Goal: Task Accomplishment & Management: Complete application form

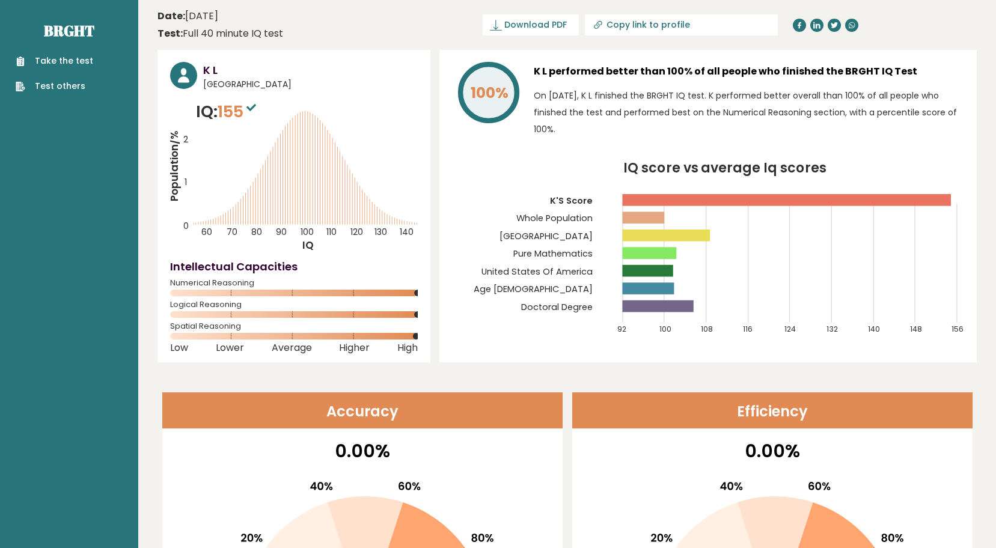
click at [61, 57] on link "Take the test" at bounding box center [55, 61] width 78 height 13
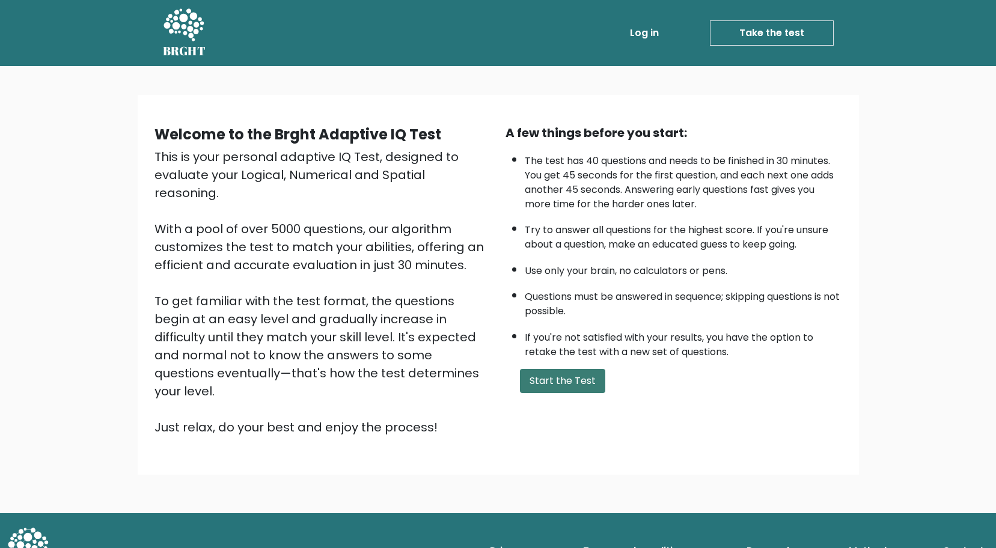
click at [580, 385] on button "Start the Test" at bounding box center [562, 381] width 85 height 24
click at [568, 385] on button "Start the Test" at bounding box center [562, 381] width 85 height 24
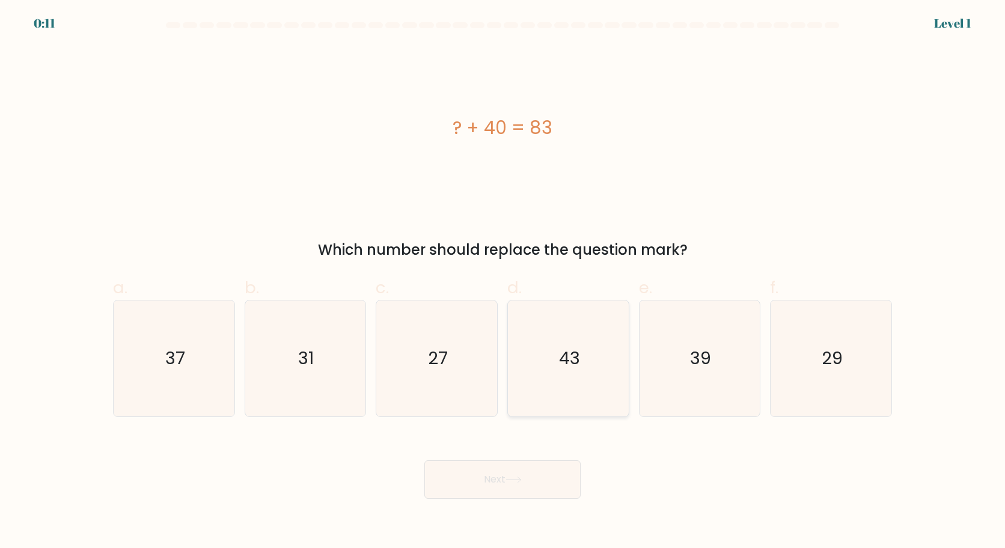
click at [575, 355] on text "43" at bounding box center [569, 358] width 21 height 24
click at [464, 479] on button "Next" at bounding box center [502, 480] width 156 height 38
click at [561, 364] on text "43" at bounding box center [569, 358] width 21 height 24
click at [503, 282] on input "d. 43" at bounding box center [503, 278] width 1 height 8
radio input "true"
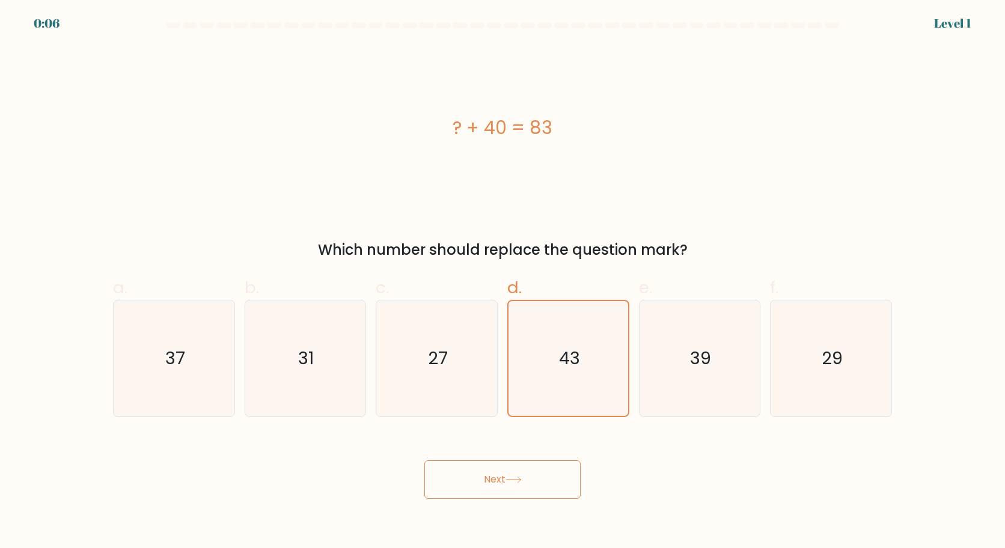
click at [526, 471] on button "Next" at bounding box center [502, 480] width 156 height 38
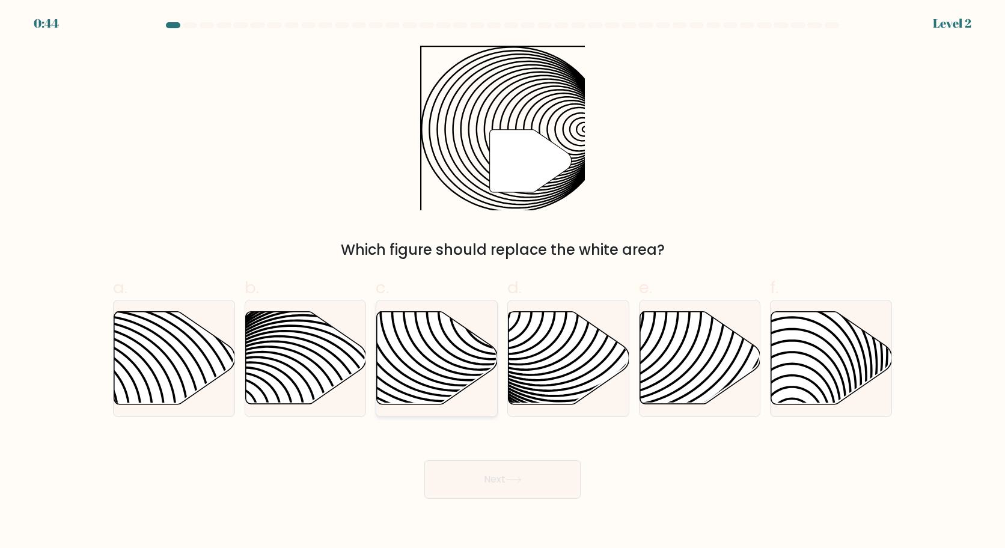
click at [417, 354] on icon at bounding box center [437, 358] width 121 height 93
click at [503, 282] on input "c." at bounding box center [503, 278] width 1 height 8
radio input "true"
click at [477, 482] on button "Next" at bounding box center [502, 480] width 156 height 38
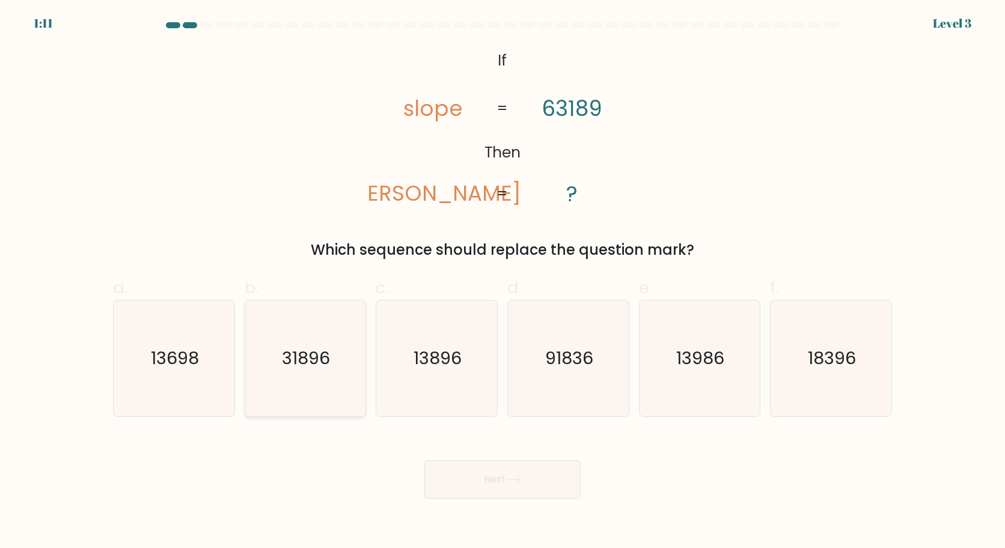
click at [304, 364] on text "31896" at bounding box center [307, 358] width 48 height 24
click at [503, 282] on input "b. 31896" at bounding box center [503, 278] width 1 height 8
radio input "true"
click at [518, 475] on button "Next" at bounding box center [502, 480] width 156 height 38
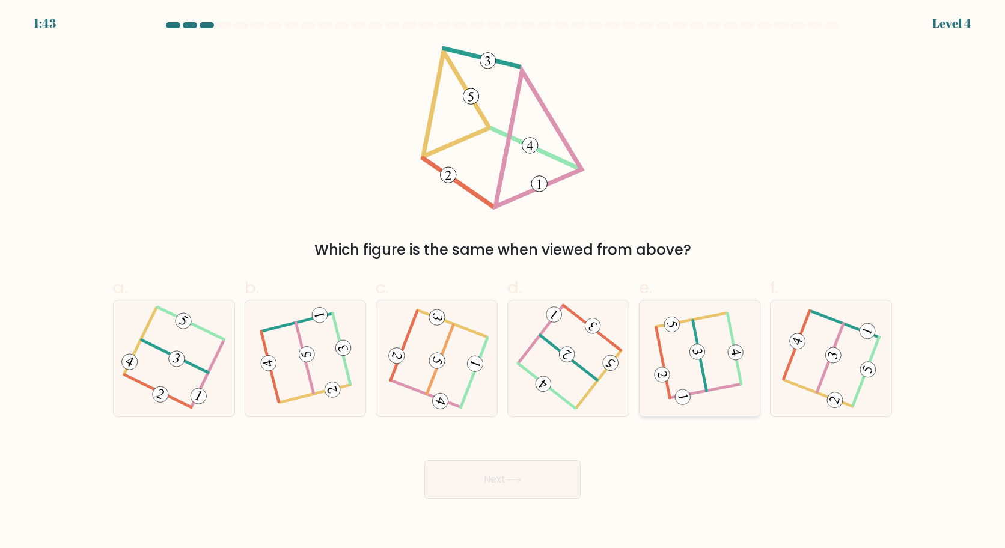
click at [708, 365] on icon at bounding box center [699, 358] width 89 height 93
click at [503, 282] on input "e." at bounding box center [503, 278] width 1 height 8
radio input "true"
click at [492, 479] on button "Next" at bounding box center [502, 480] width 156 height 38
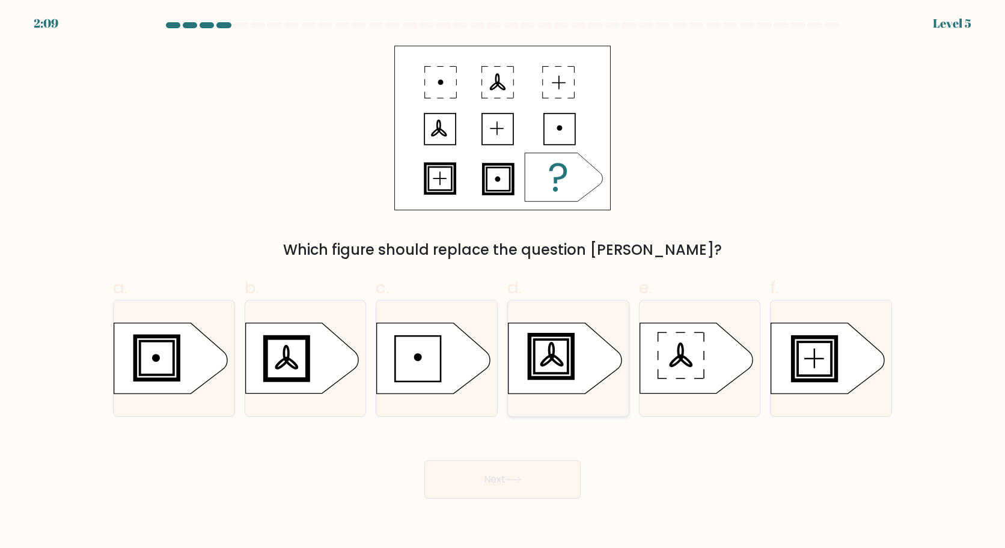
click at [545, 364] on ellipse at bounding box center [547, 360] width 14 height 13
click at [503, 282] on input "d." at bounding box center [503, 278] width 1 height 8
radio input "true"
click at [500, 482] on button "Next" at bounding box center [502, 480] width 156 height 38
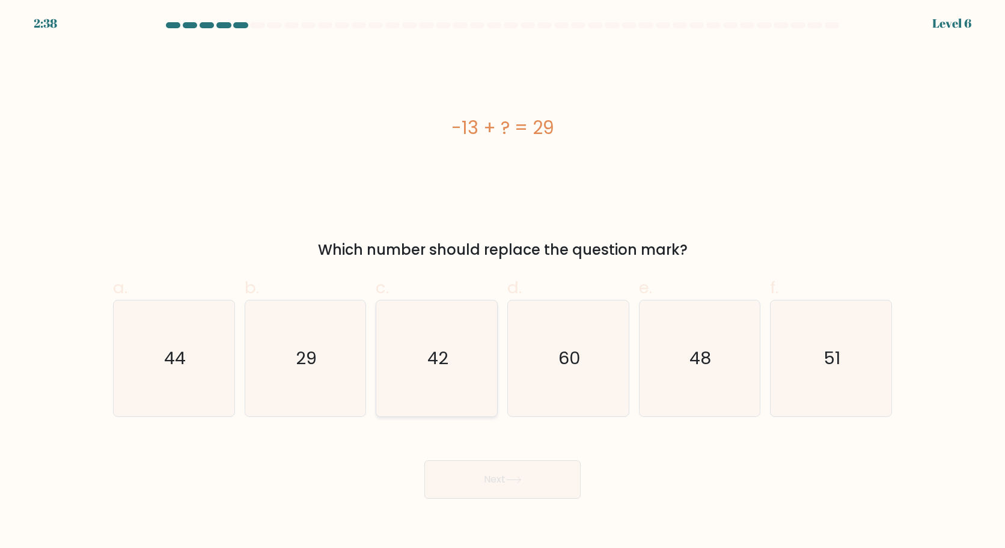
click at [453, 351] on icon "42" at bounding box center [437, 359] width 116 height 116
click at [503, 282] on input "c. 42" at bounding box center [503, 278] width 1 height 8
radio input "true"
click at [474, 479] on button "Next" at bounding box center [502, 480] width 156 height 38
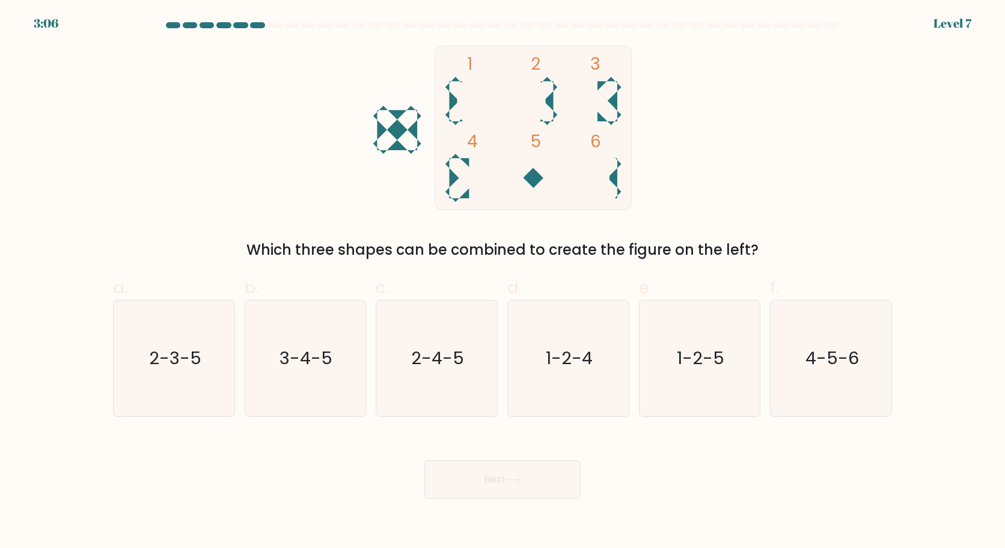
click at [459, 176] on icon at bounding box center [470, 178] width 34 height 34
click at [308, 357] on text "3-4-5" at bounding box center [306, 358] width 53 height 24
click at [503, 282] on input "b. 3-4-5" at bounding box center [503, 278] width 1 height 8
radio input "true"
click at [486, 479] on button "Next" at bounding box center [502, 480] width 156 height 38
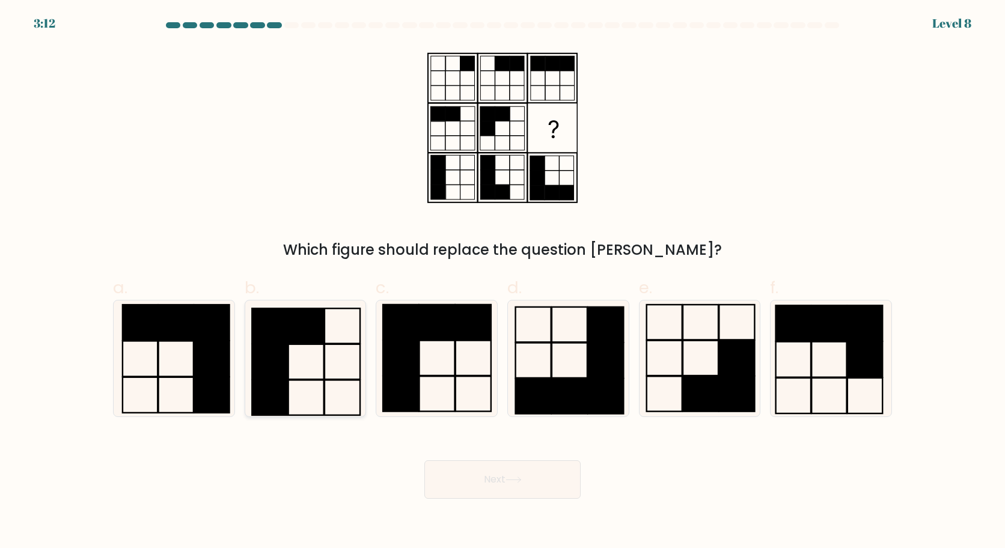
click at [309, 369] on icon at bounding box center [305, 359] width 116 height 116
click at [503, 282] on input "b." at bounding box center [503, 278] width 1 height 8
radio input "true"
click at [514, 488] on button "Next" at bounding box center [502, 480] width 156 height 38
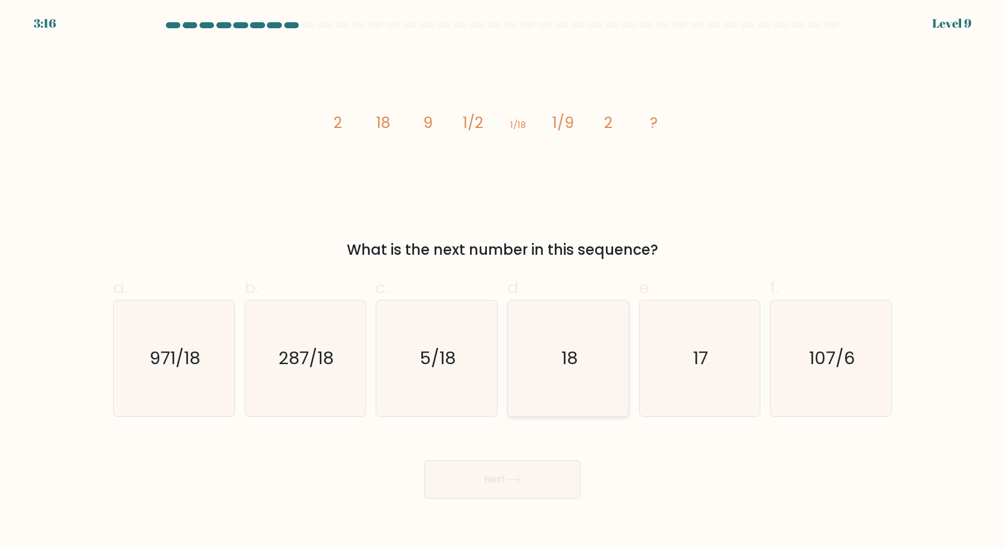
click at [578, 367] on icon "18" at bounding box center [568, 359] width 116 height 116
click at [503, 282] on input "d. 18" at bounding box center [503, 278] width 1 height 8
radio input "true"
click at [495, 480] on button "Next" at bounding box center [502, 480] width 156 height 38
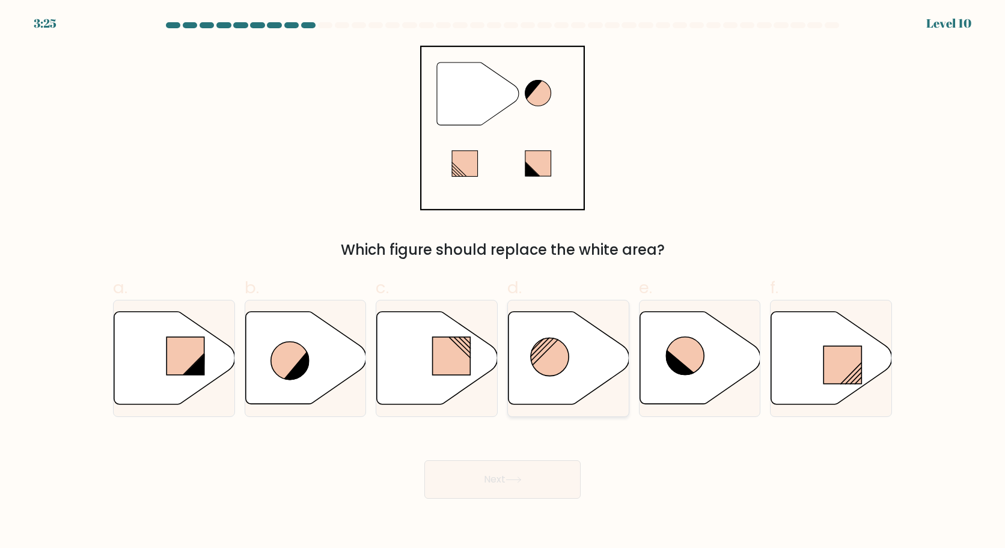
click at [546, 354] on circle at bounding box center [550, 357] width 38 height 38
click at [503, 282] on input "d." at bounding box center [503, 278] width 1 height 8
radio input "true"
click at [494, 480] on button "Next" at bounding box center [502, 480] width 156 height 38
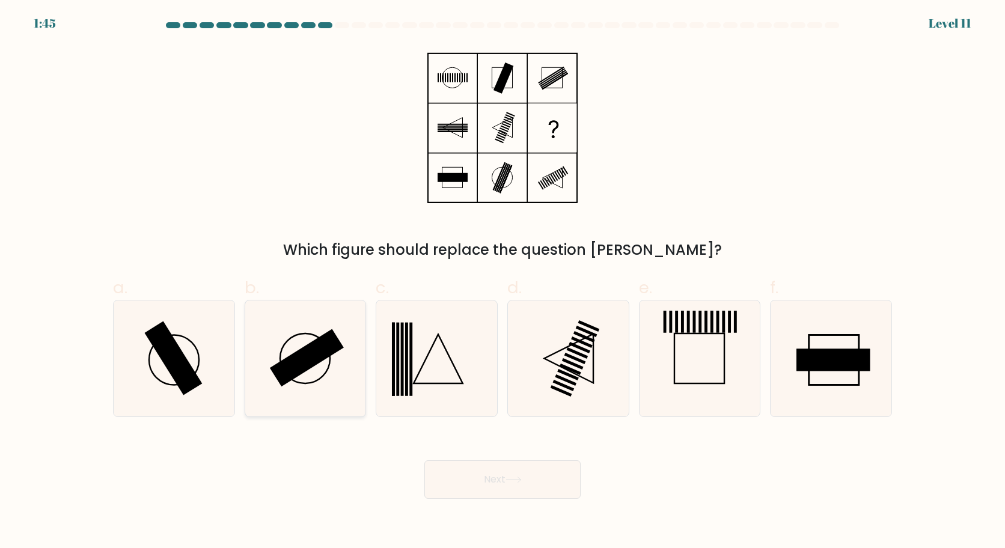
click at [311, 355] on rect at bounding box center [307, 358] width 74 height 58
click at [503, 282] on input "b." at bounding box center [503, 278] width 1 height 8
radio input "true"
click at [487, 475] on button "Next" at bounding box center [502, 480] width 156 height 38
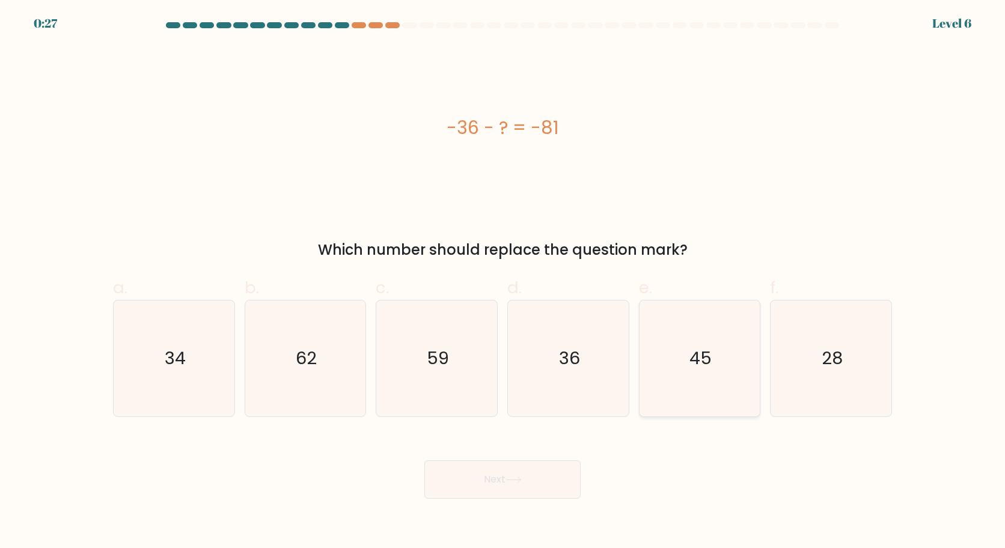
click at [700, 355] on text "45" at bounding box center [701, 358] width 22 height 24
click at [503, 282] on input "e. 45" at bounding box center [503, 278] width 1 height 8
radio input "true"
click at [498, 489] on button "Next" at bounding box center [502, 480] width 156 height 38
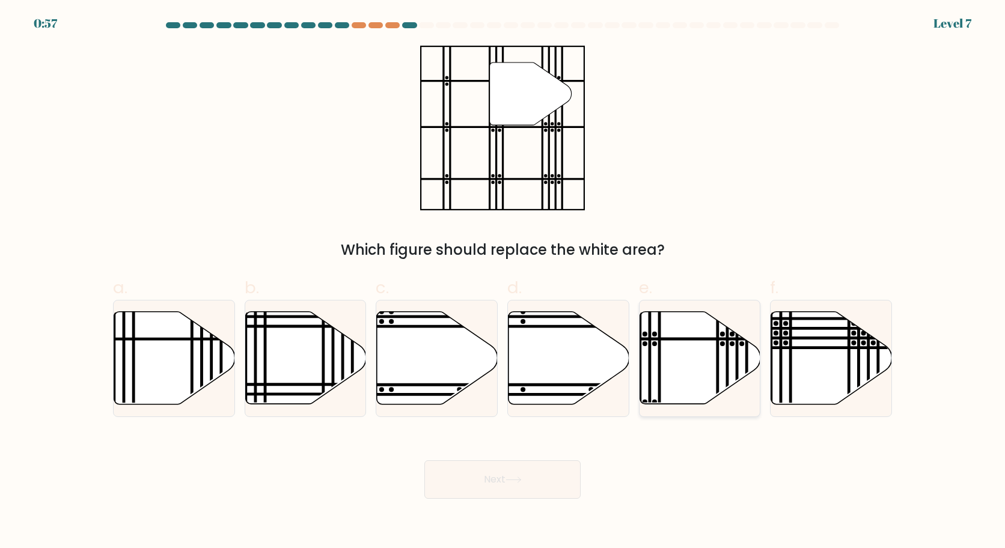
click at [706, 347] on icon at bounding box center [700, 358] width 121 height 93
click at [503, 282] on input "e." at bounding box center [503, 278] width 1 height 8
radio input "true"
click at [519, 477] on icon at bounding box center [514, 480] width 16 height 7
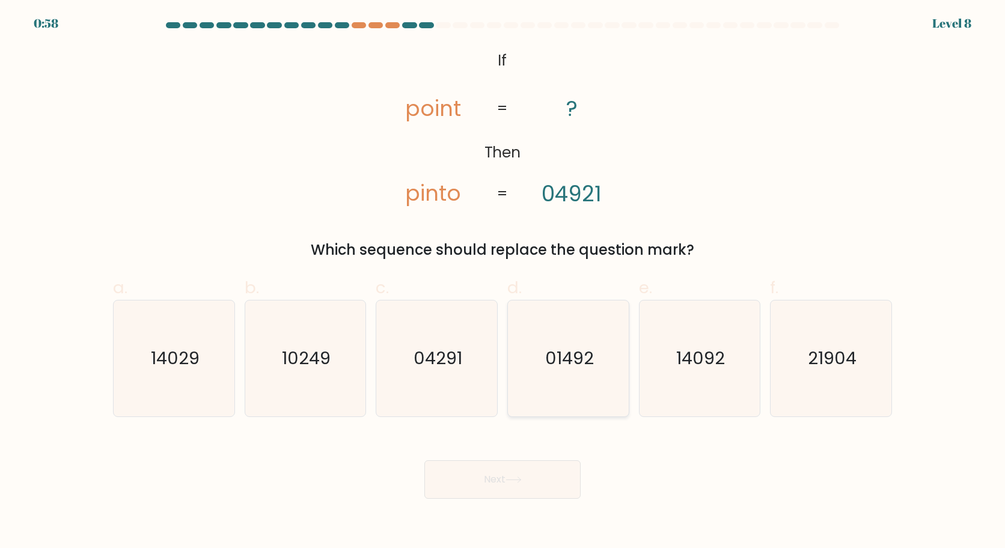
click at [574, 372] on icon "01492" at bounding box center [568, 359] width 116 height 116
click at [503, 282] on input "d. 01492" at bounding box center [503, 278] width 1 height 8
radio input "true"
click at [507, 483] on button "Next" at bounding box center [502, 480] width 156 height 38
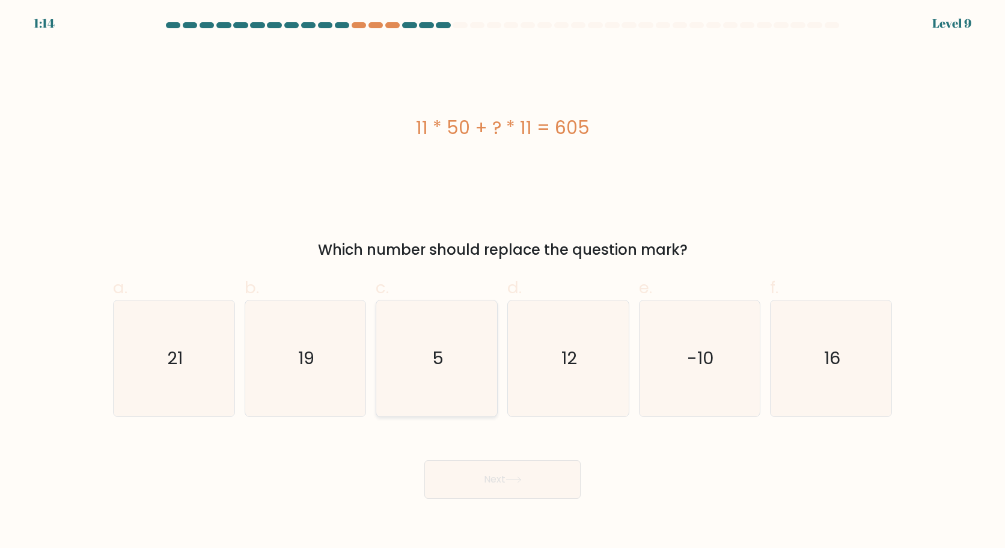
click at [434, 351] on text "5" at bounding box center [437, 358] width 11 height 24
click at [503, 282] on input "c. 5" at bounding box center [503, 278] width 1 height 8
radio input "true"
click at [535, 485] on button "Next" at bounding box center [502, 480] width 156 height 38
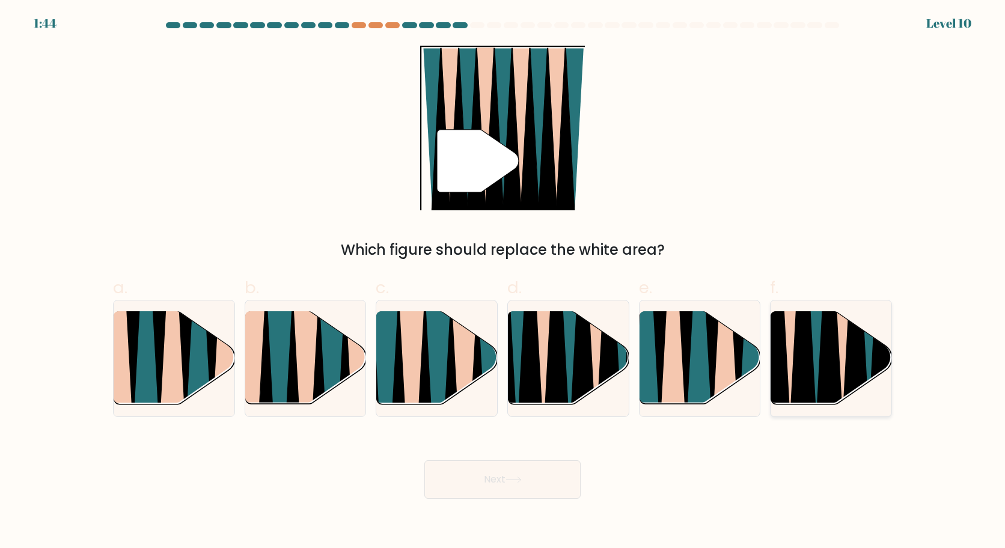
click at [801, 375] on icon at bounding box center [803, 313] width 27 height 242
click at [503, 282] on input "f." at bounding box center [503, 278] width 1 height 8
radio input "true"
click at [502, 473] on button "Next" at bounding box center [502, 480] width 156 height 38
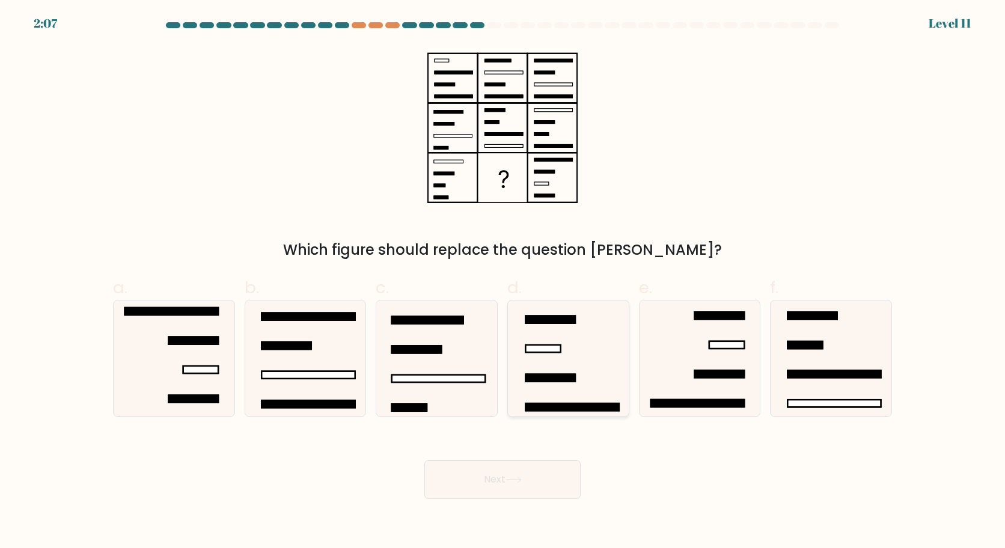
click at [569, 345] on icon at bounding box center [568, 359] width 116 height 116
click at [503, 282] on input "d." at bounding box center [503, 278] width 1 height 8
radio input "true"
click at [498, 476] on button "Next" at bounding box center [502, 480] width 156 height 38
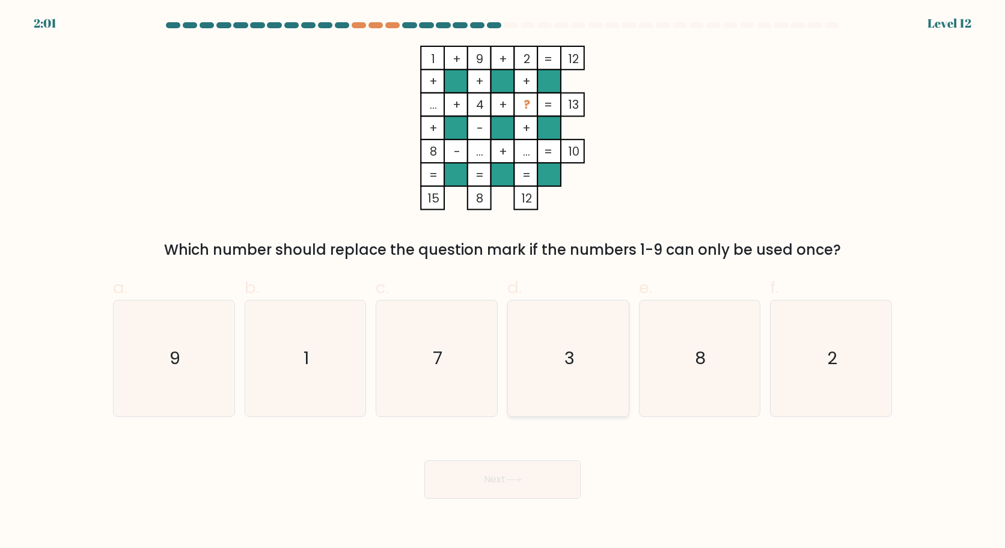
click at [589, 361] on icon "3" at bounding box center [568, 359] width 116 height 116
click at [503, 282] on input "d. 3" at bounding box center [503, 278] width 1 height 8
radio input "true"
click at [585, 364] on icon "3" at bounding box center [568, 358] width 115 height 115
click at [503, 282] on input "d. 3" at bounding box center [503, 278] width 1 height 8
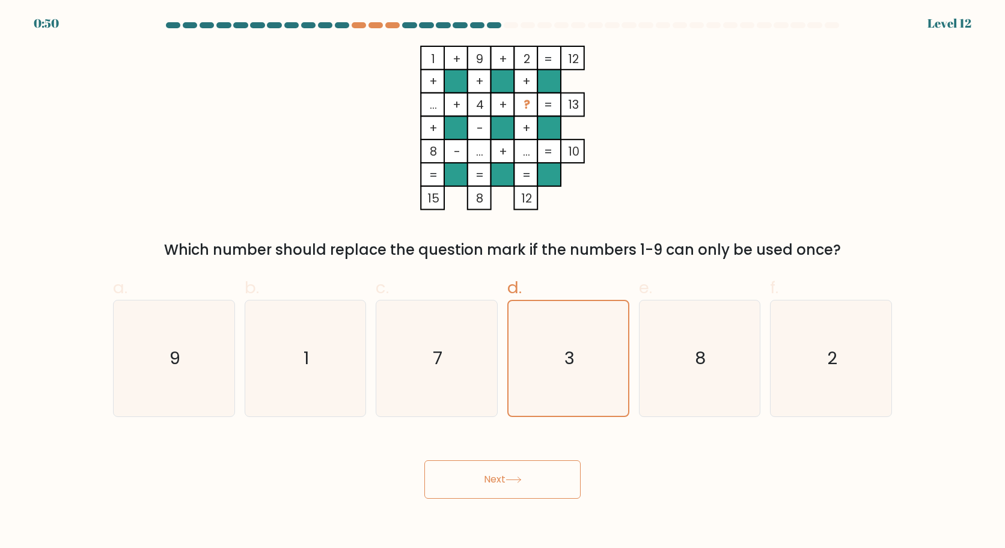
click at [955, 340] on form at bounding box center [502, 260] width 1005 height 477
click at [533, 484] on button "Next" at bounding box center [502, 480] width 156 height 38
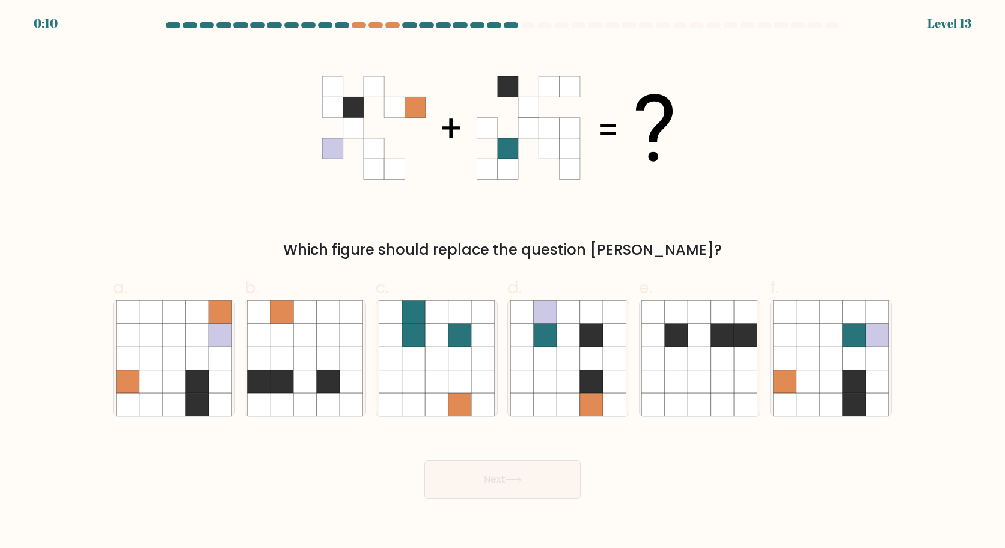
click at [480, 471] on button "Next" at bounding box center [502, 480] width 156 height 38
drag, startPoint x: 480, startPoint y: 471, endPoint x: 341, endPoint y: 468, distance: 138.3
click at [341, 468] on div "Next" at bounding box center [503, 465] width 794 height 67
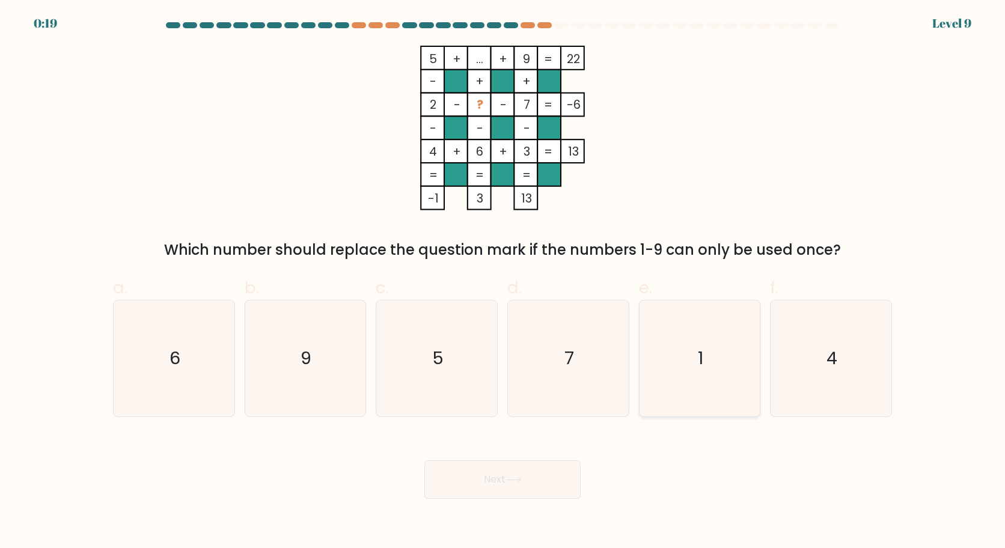
click at [702, 359] on text "1" at bounding box center [700, 358] width 5 height 24
click at [503, 282] on input "e. 1" at bounding box center [503, 278] width 1 height 8
radio input "true"
click at [498, 482] on button "Next" at bounding box center [502, 480] width 156 height 38
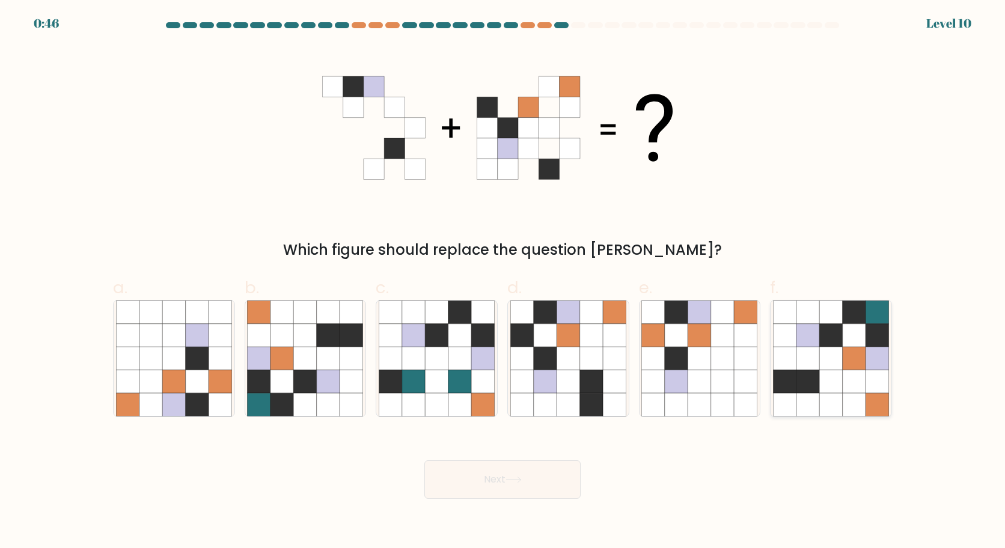
click at [843, 388] on icon at bounding box center [854, 381] width 23 height 23
click at [503, 282] on input "f." at bounding box center [503, 278] width 1 height 8
radio input "true"
click at [492, 468] on button "Next" at bounding box center [502, 480] width 156 height 38
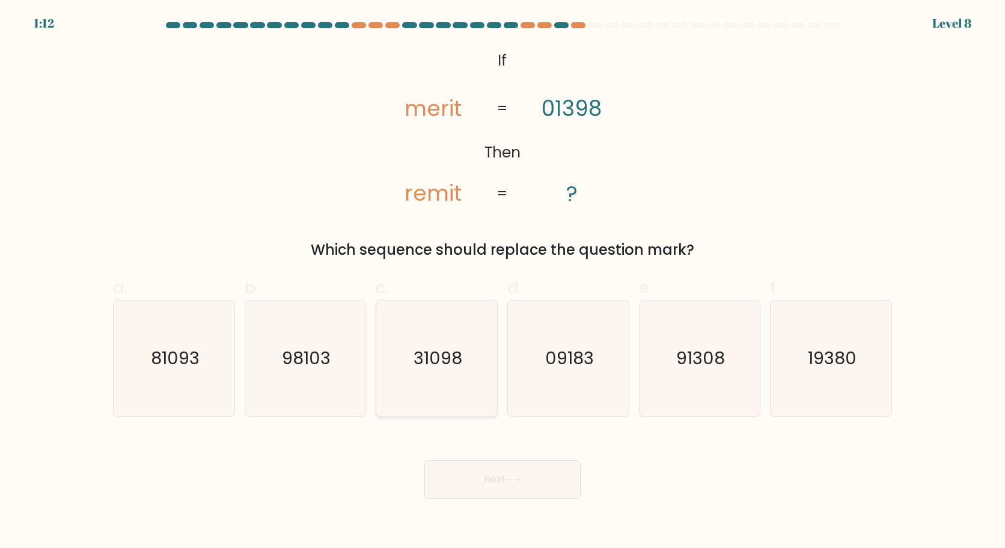
click at [441, 367] on text "31098" at bounding box center [438, 358] width 49 height 24
click at [503, 282] on input "c. 31098" at bounding box center [503, 278] width 1 height 8
radio input "true"
click at [492, 484] on button "Next" at bounding box center [502, 480] width 156 height 38
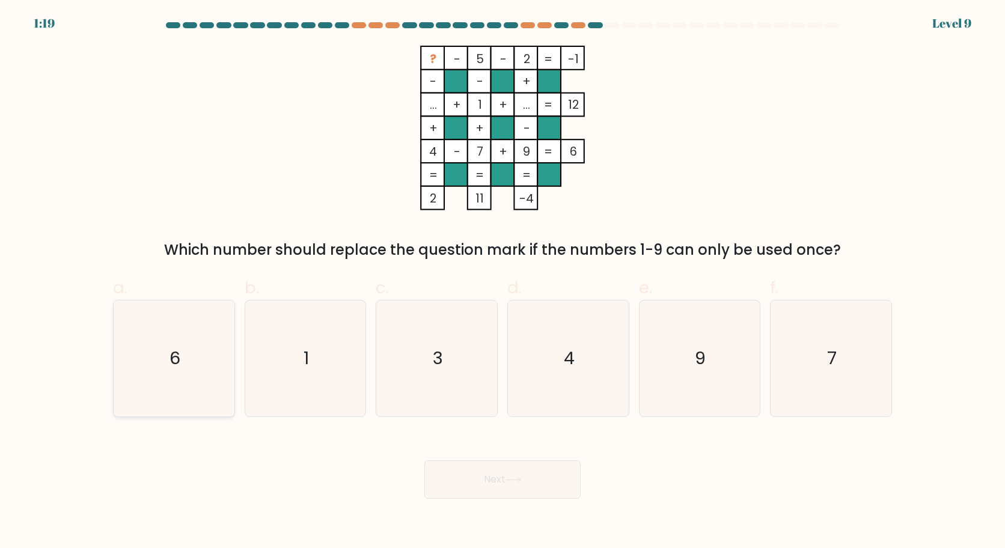
click at [197, 354] on icon "6" at bounding box center [174, 359] width 116 height 116
click at [503, 282] on input "a. 6" at bounding box center [503, 278] width 1 height 8
radio input "true"
click at [493, 485] on button "Next" at bounding box center [502, 480] width 156 height 38
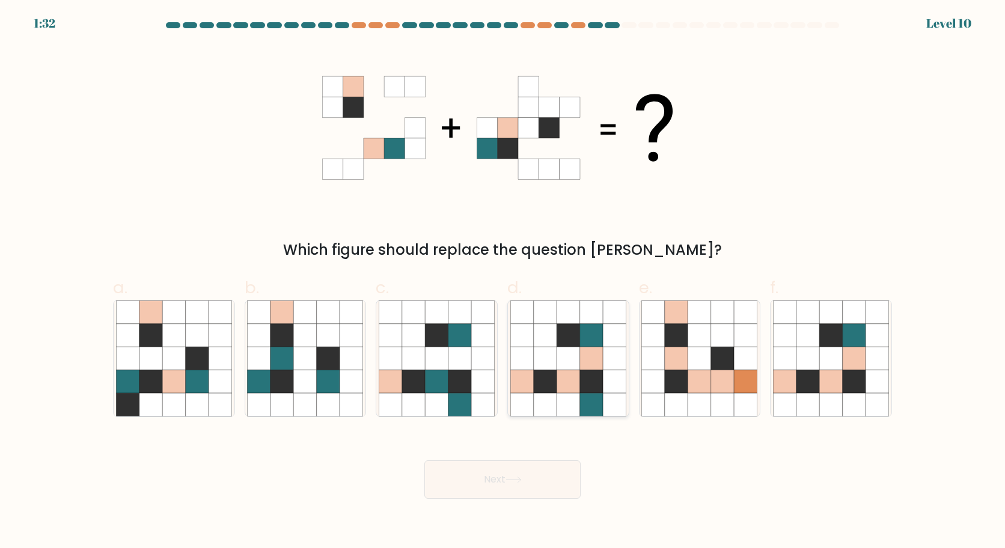
click at [593, 364] on icon at bounding box center [591, 358] width 23 height 23
click at [503, 282] on input "d." at bounding box center [503, 278] width 1 height 8
radio input "true"
click at [516, 478] on icon at bounding box center [514, 480] width 16 height 7
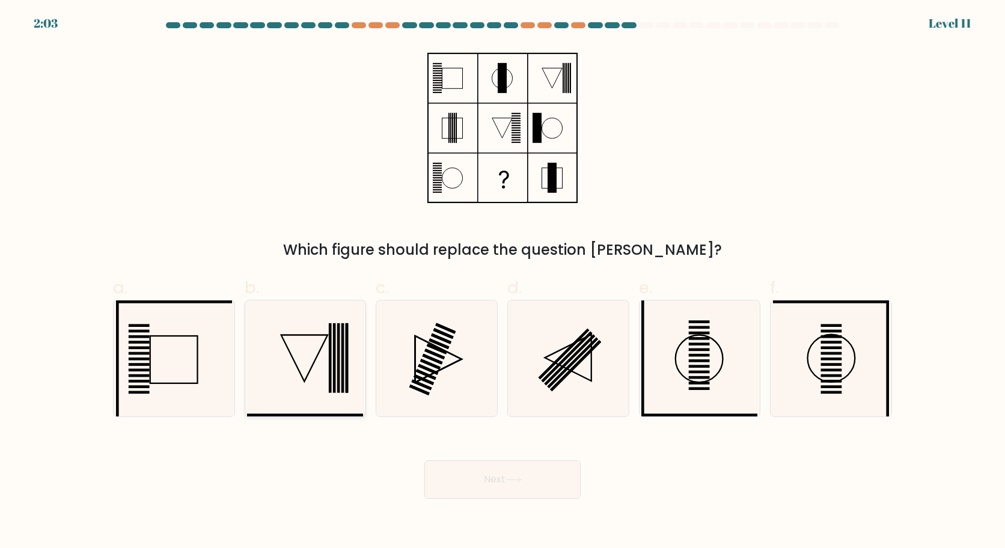
click at [325, 358] on icon at bounding box center [305, 359] width 116 height 116
click at [503, 282] on input "b." at bounding box center [503, 278] width 1 height 8
radio input "true"
click at [500, 477] on button "Next" at bounding box center [502, 480] width 156 height 38
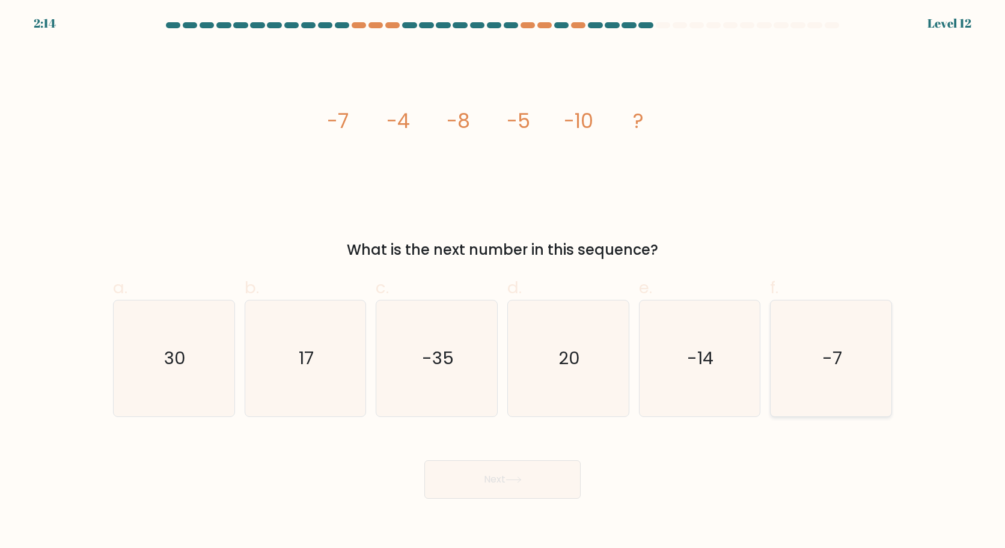
click at [816, 355] on icon "-7" at bounding box center [831, 359] width 116 height 116
click at [503, 282] on input "f. -7" at bounding box center [503, 278] width 1 height 8
radio input "true"
click at [501, 481] on button "Next" at bounding box center [502, 480] width 156 height 38
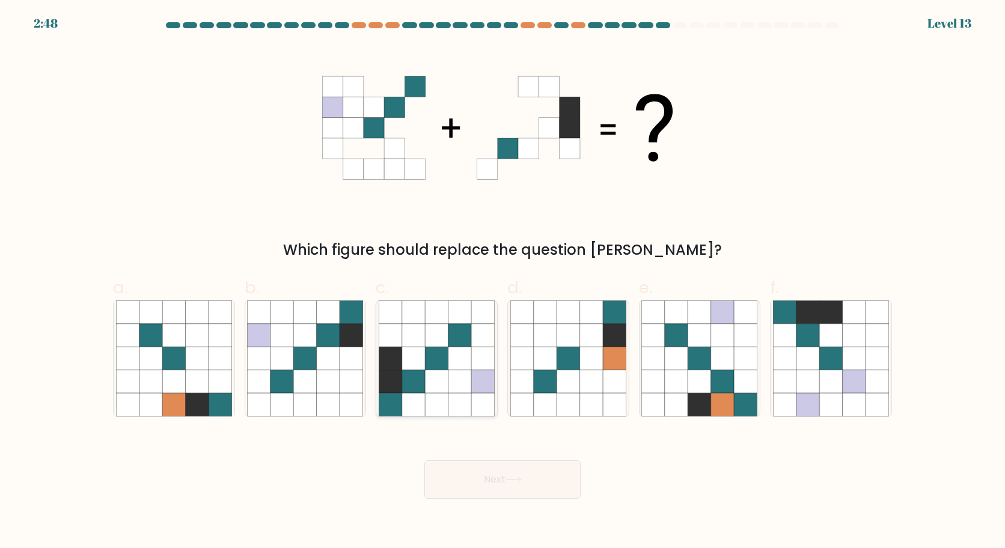
click at [418, 349] on icon at bounding box center [413, 358] width 23 height 23
click at [503, 282] on input "c." at bounding box center [503, 278] width 1 height 8
radio input "true"
click at [517, 480] on icon at bounding box center [514, 480] width 16 height 7
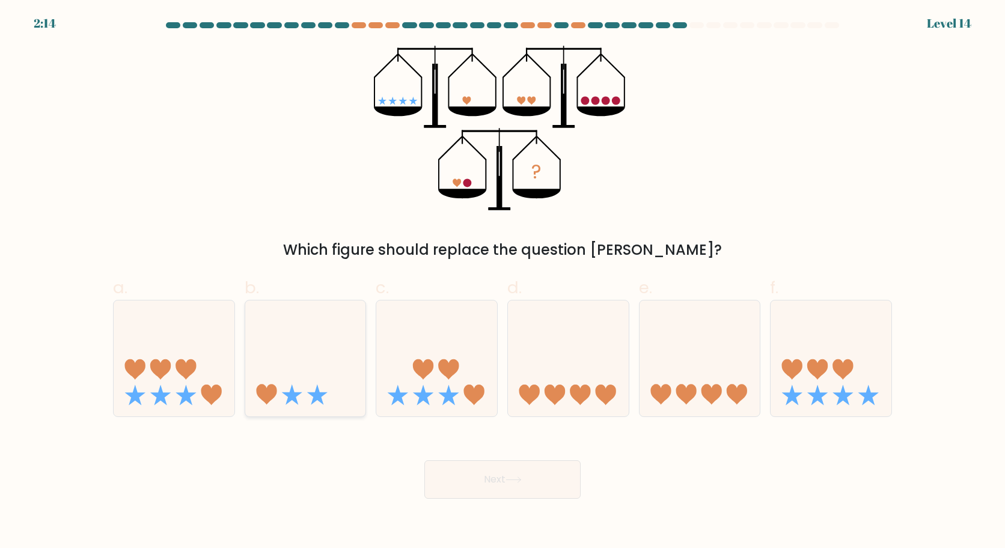
click at [306, 380] on icon at bounding box center [305, 358] width 121 height 100
click at [503, 282] on input "b." at bounding box center [503, 278] width 1 height 8
radio input "true"
click at [516, 482] on icon at bounding box center [514, 480] width 16 height 7
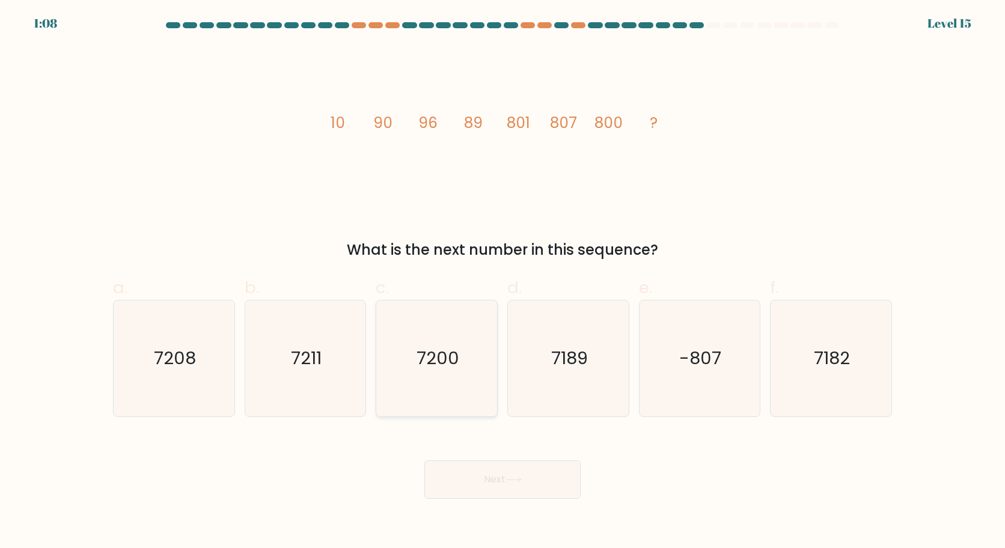
click at [447, 359] on text "7200" at bounding box center [438, 358] width 43 height 24
click at [503, 282] on input "c. 7200" at bounding box center [503, 278] width 1 height 8
radio input "true"
click at [497, 482] on button "Next" at bounding box center [502, 480] width 156 height 38
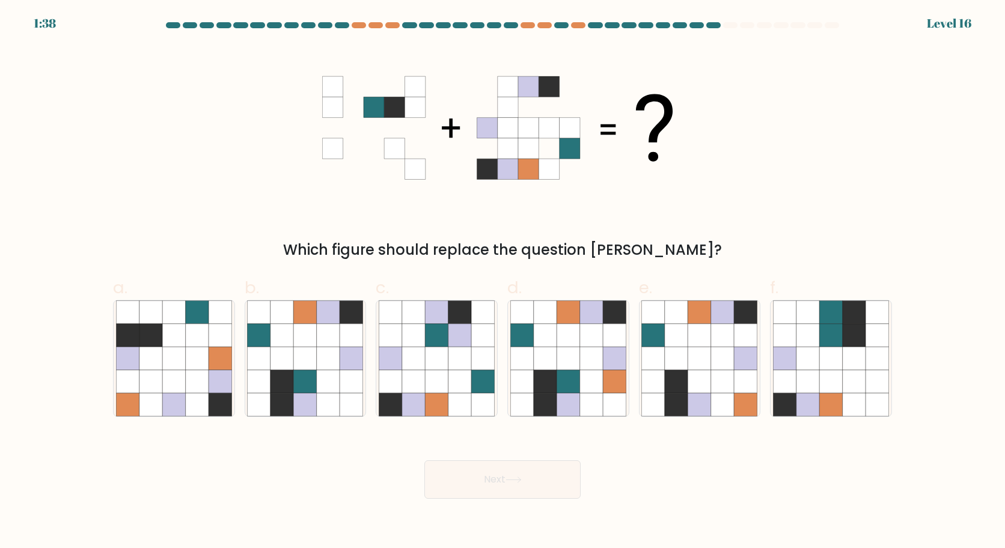
click at [807, 79] on div "Which figure should replace the question mark?" at bounding box center [503, 153] width 794 height 215
click at [556, 329] on icon at bounding box center [545, 335] width 23 height 23
click at [503, 282] on input "d." at bounding box center [503, 278] width 1 height 8
radio input "true"
click at [515, 479] on icon at bounding box center [514, 480] width 16 height 7
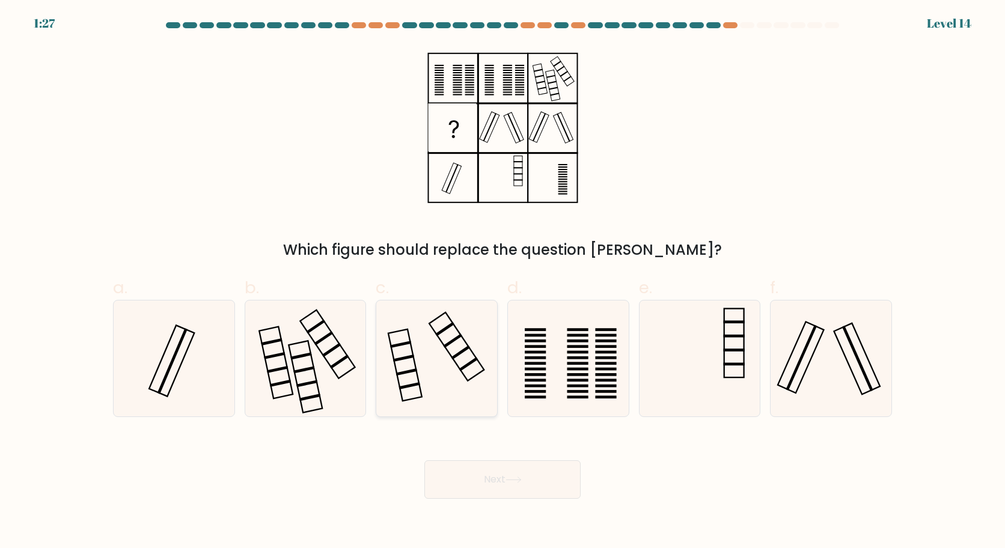
click at [443, 365] on icon at bounding box center [437, 359] width 116 height 116
click at [503, 282] on input "c." at bounding box center [503, 278] width 1 height 8
radio input "true"
click at [512, 488] on button "Next" at bounding box center [502, 480] width 156 height 38
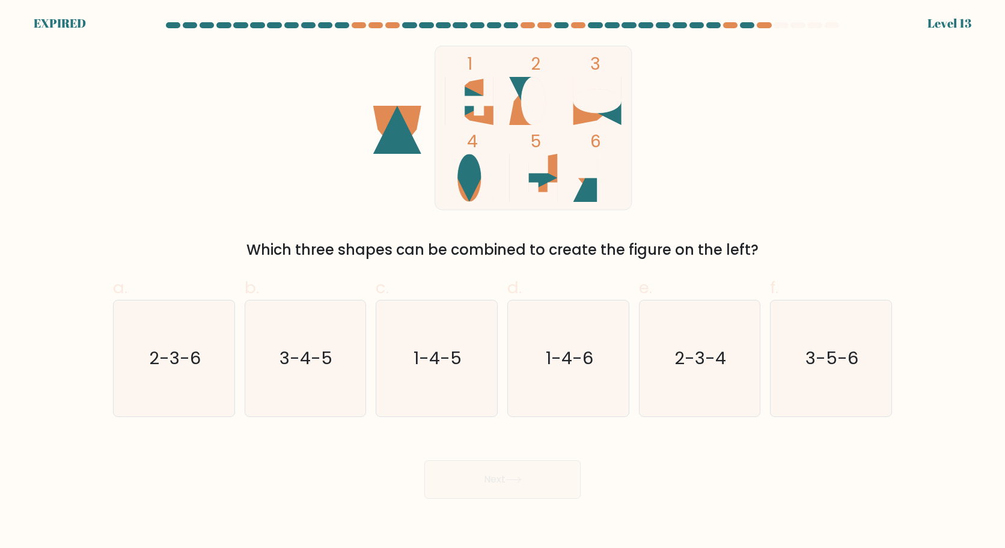
click at [596, 107] on ellipse at bounding box center [598, 101] width 48 height 24
click at [696, 343] on icon "2-3-4" at bounding box center [699, 359] width 116 height 116
click at [503, 282] on input "e. 2-3-4" at bounding box center [503, 278] width 1 height 8
radio input "true"
click at [469, 477] on div "Next" at bounding box center [503, 465] width 794 height 67
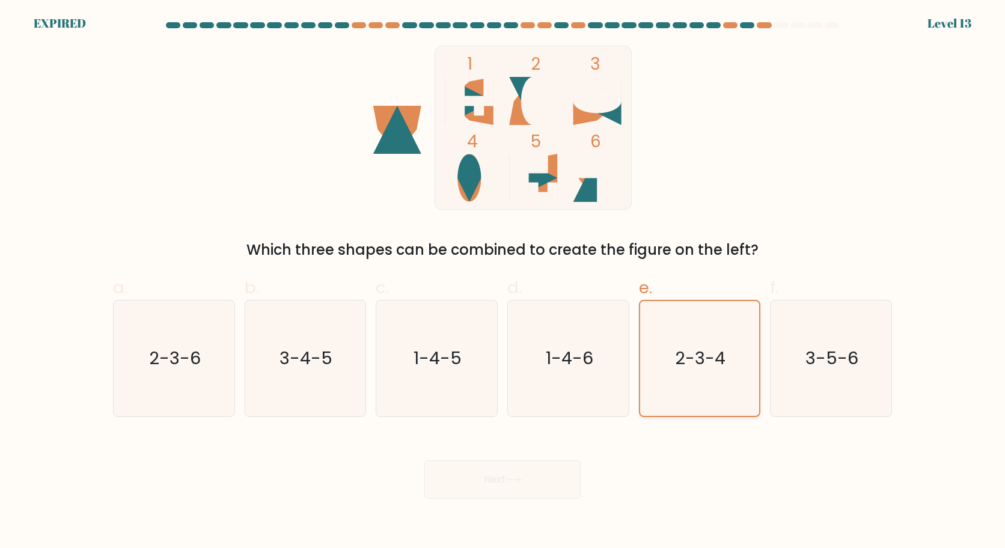
click at [693, 361] on text "2-3-4" at bounding box center [701, 358] width 51 height 24
click at [503, 282] on input "e. 2-3-4" at bounding box center [503, 278] width 1 height 8
